Goal: Task Accomplishment & Management: Manage account settings

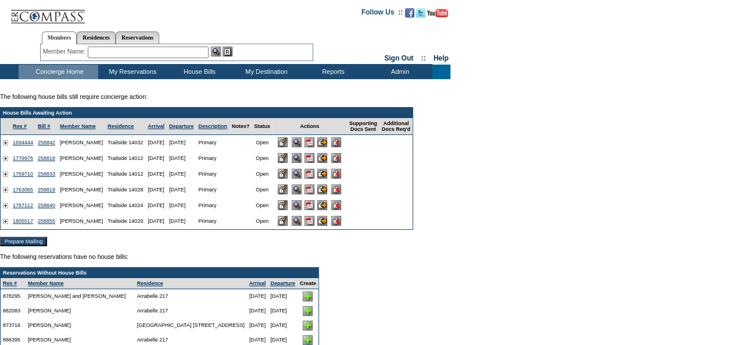
click at [314, 192] on img at bounding box center [309, 189] width 10 height 10
click at [288, 192] on input "image" at bounding box center [283, 189] width 10 height 10
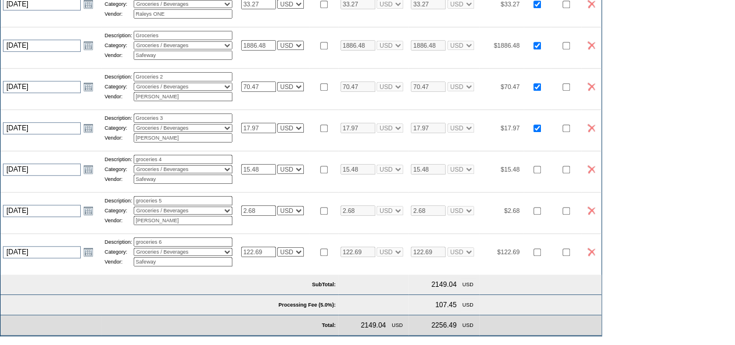
scroll to position [268, 0]
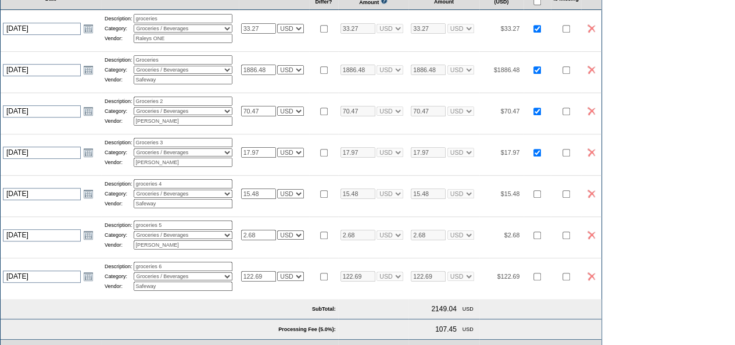
click at [541, 239] on input "checkbox" at bounding box center [537, 235] width 8 height 8
checkbox input "true"
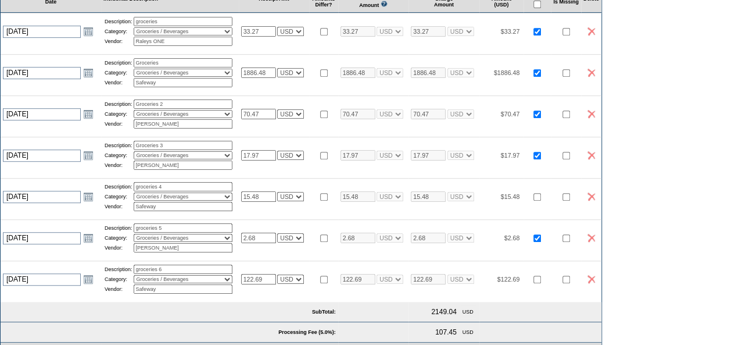
scroll to position [265, 0]
click at [688, 164] on div "Show Exchange Rates Exchange Rates for 8/24/2025 Currency Rate To USD Rate From…" at bounding box center [367, 222] width 735 height 637
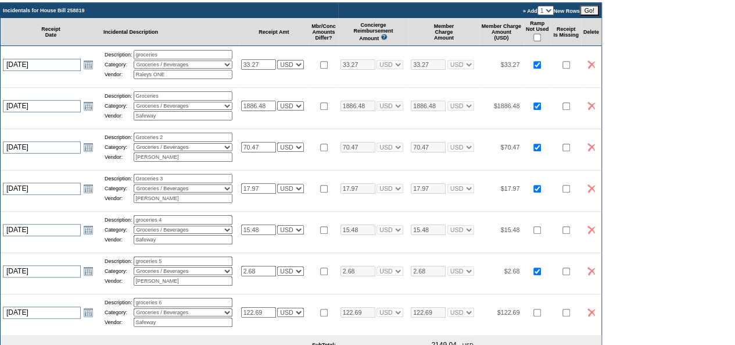
scroll to position [0, 0]
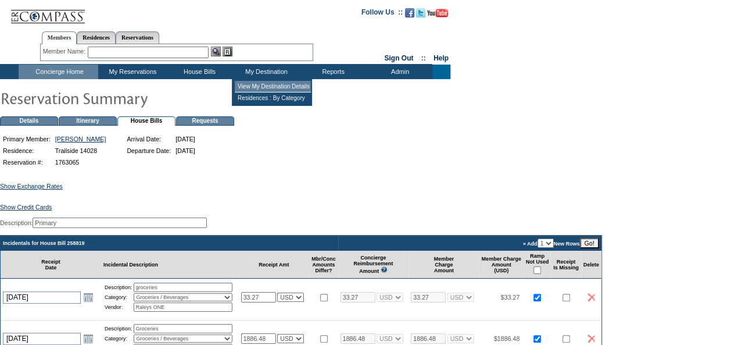
click at [274, 84] on td "View My Destination Details" at bounding box center [273, 87] width 76 height 12
